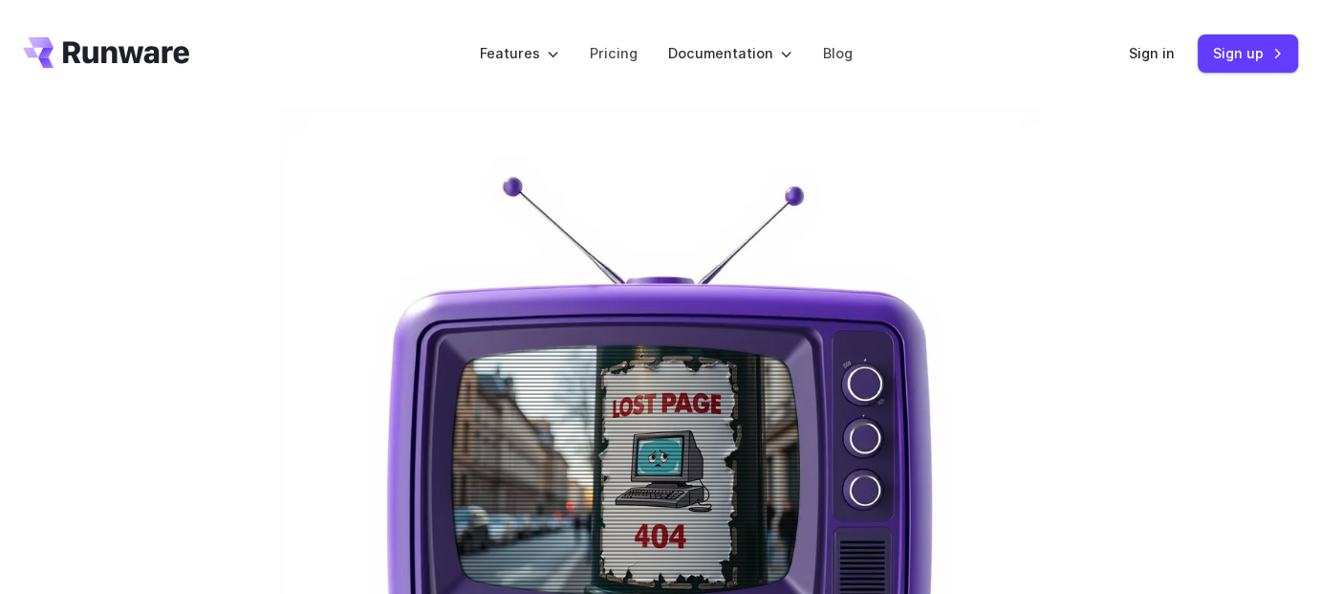
click at [663, 359] on img at bounding box center [660, 489] width 765 height 765
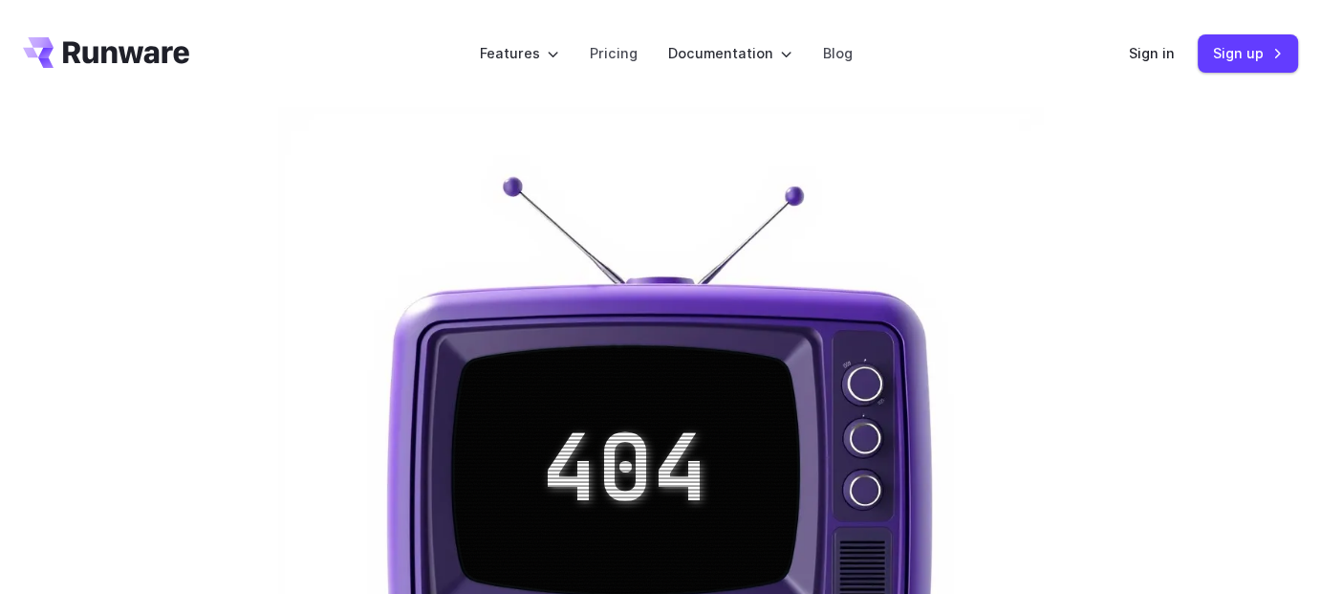
click at [164, 57] on icon "Go to /" at bounding box center [126, 52] width 126 height 22
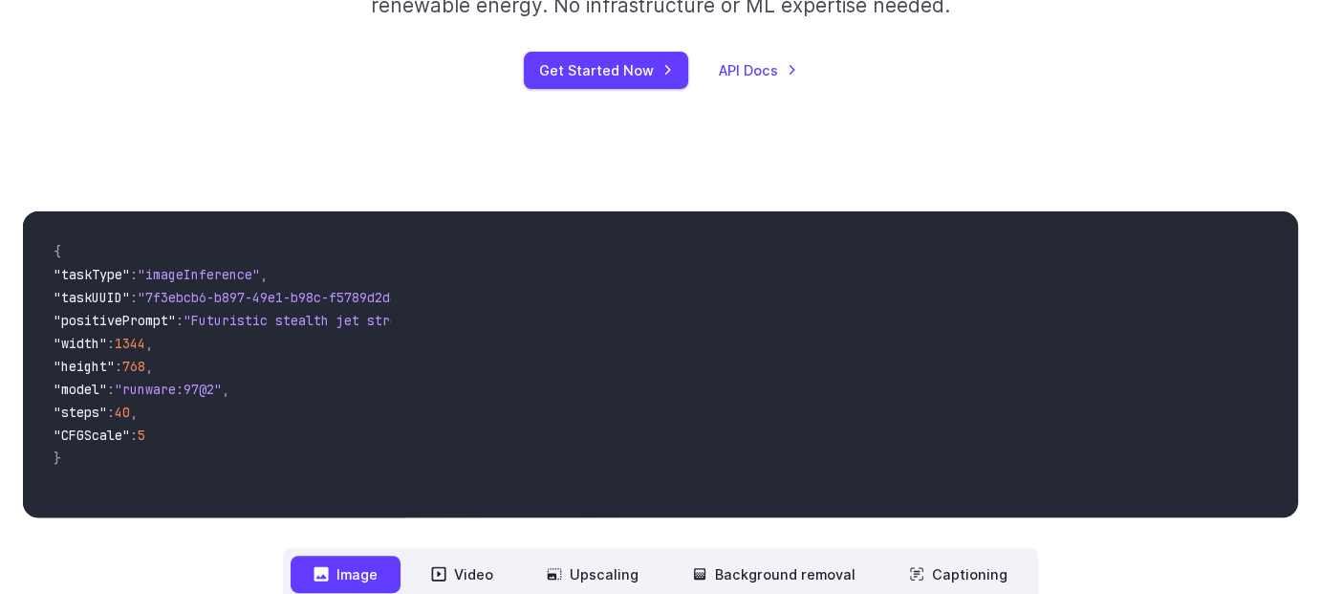
scroll to position [718, 0]
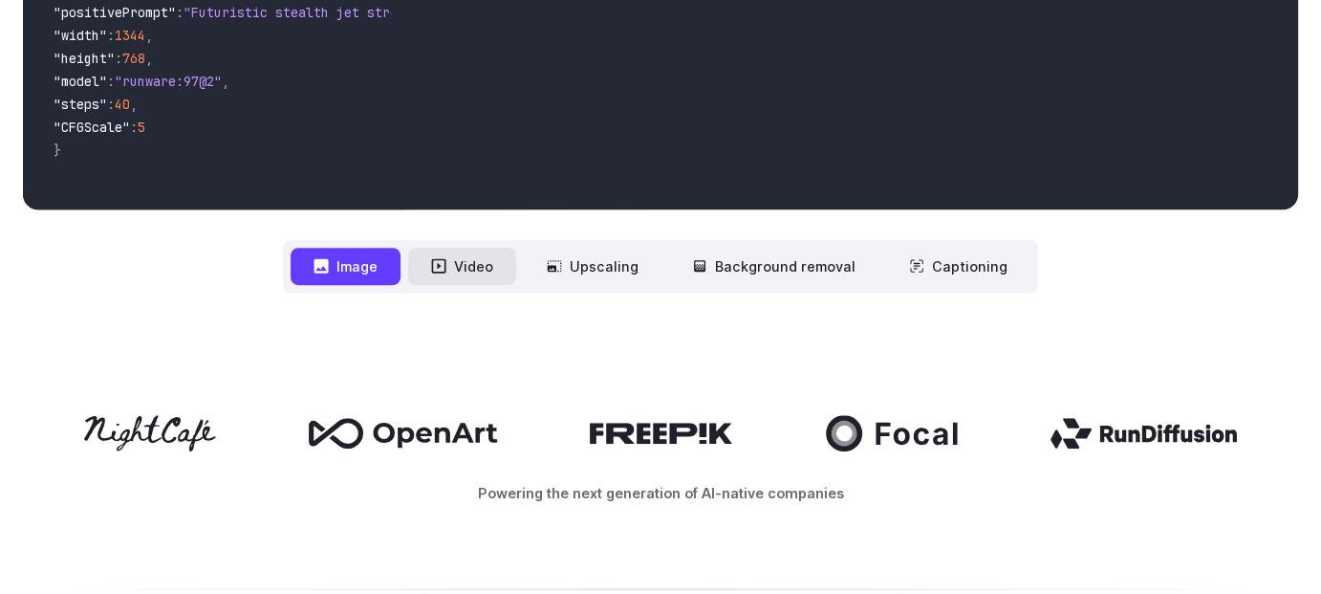
click at [459, 282] on button "Video" at bounding box center [462, 266] width 108 height 37
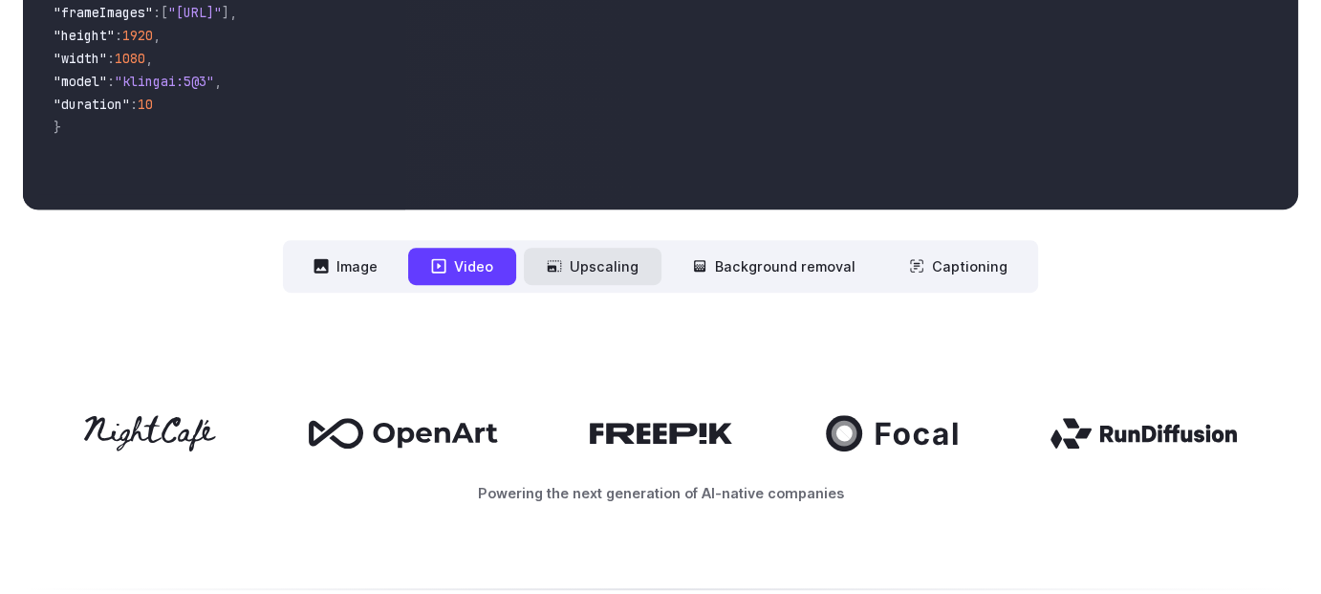
click at [580, 271] on button "Upscaling" at bounding box center [593, 266] width 138 height 37
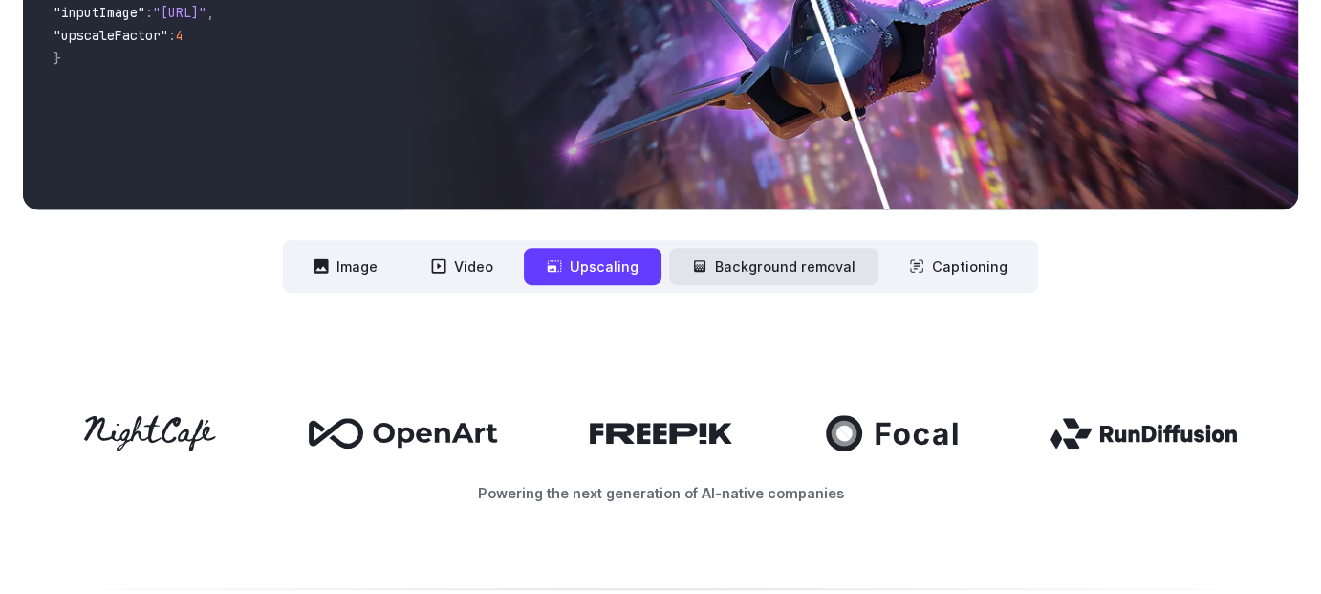
click at [733, 266] on button "Background removal" at bounding box center [773, 266] width 209 height 37
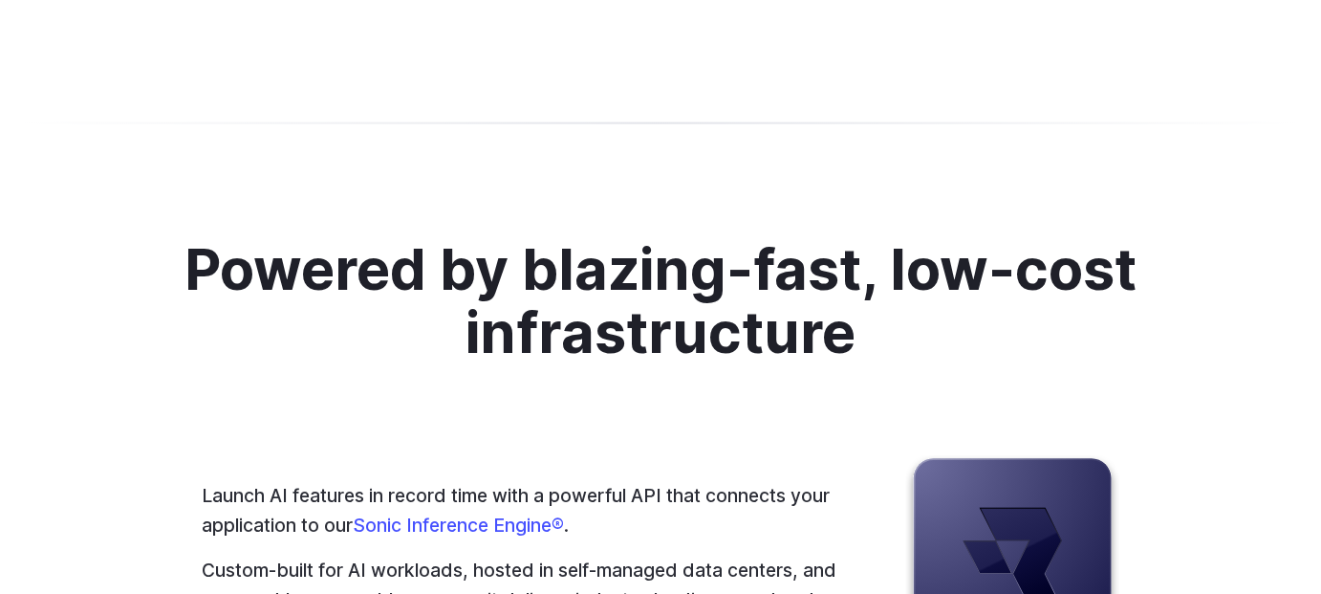
scroll to position [4769, 0]
